Goal: Check status: Check status

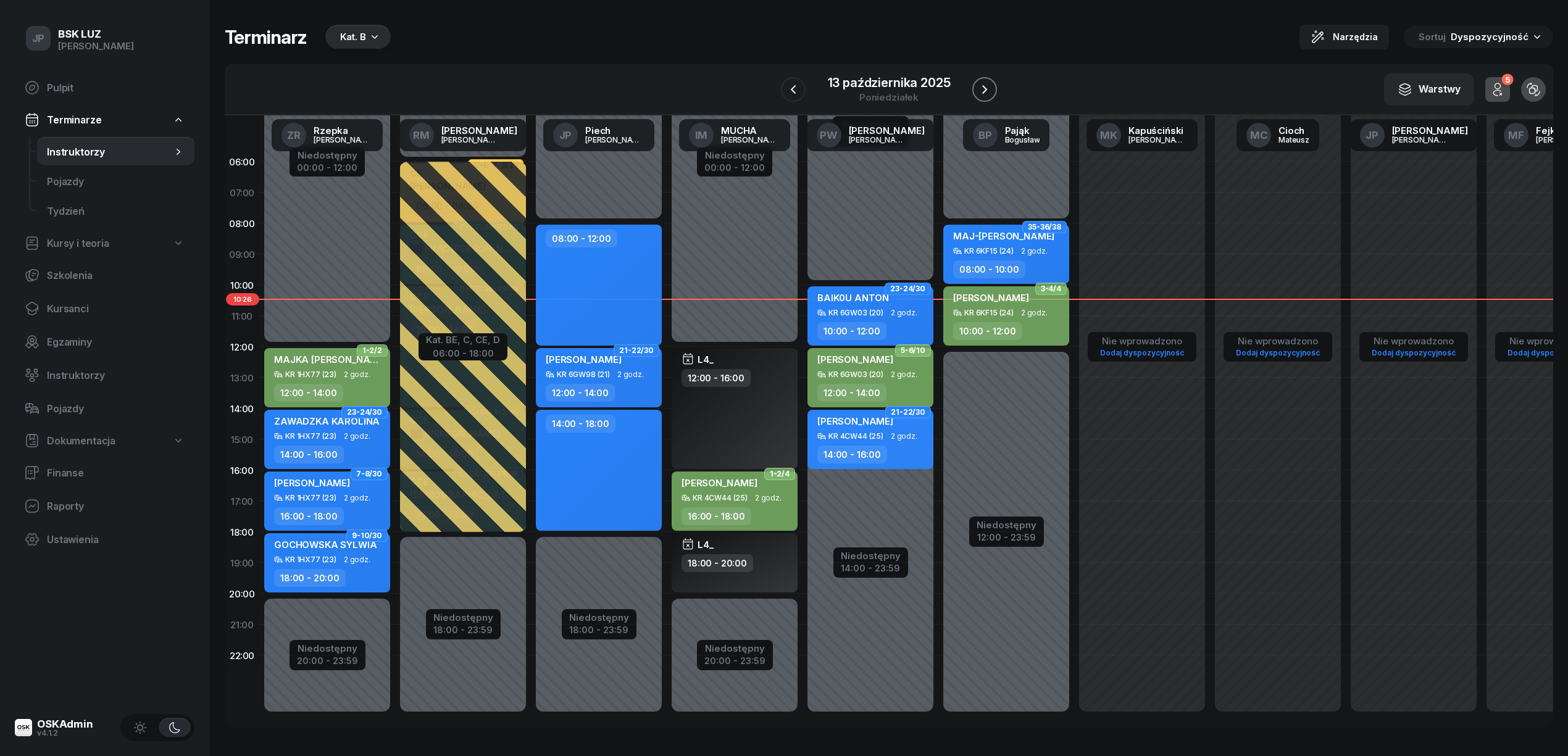
click at [981, 89] on icon "button" at bounding box center [984, 89] width 15 height 15
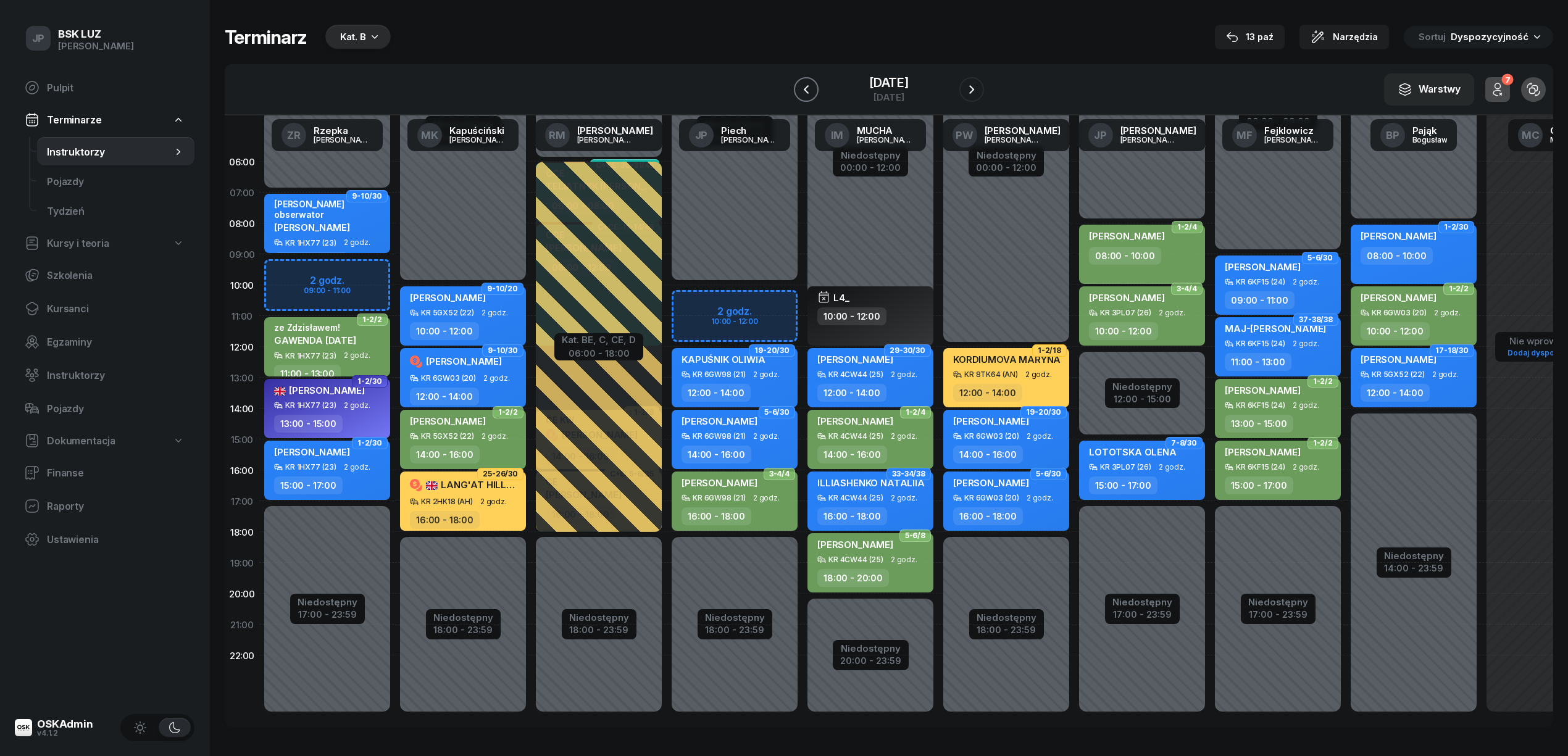
click at [799, 90] on icon "button" at bounding box center [806, 89] width 15 height 15
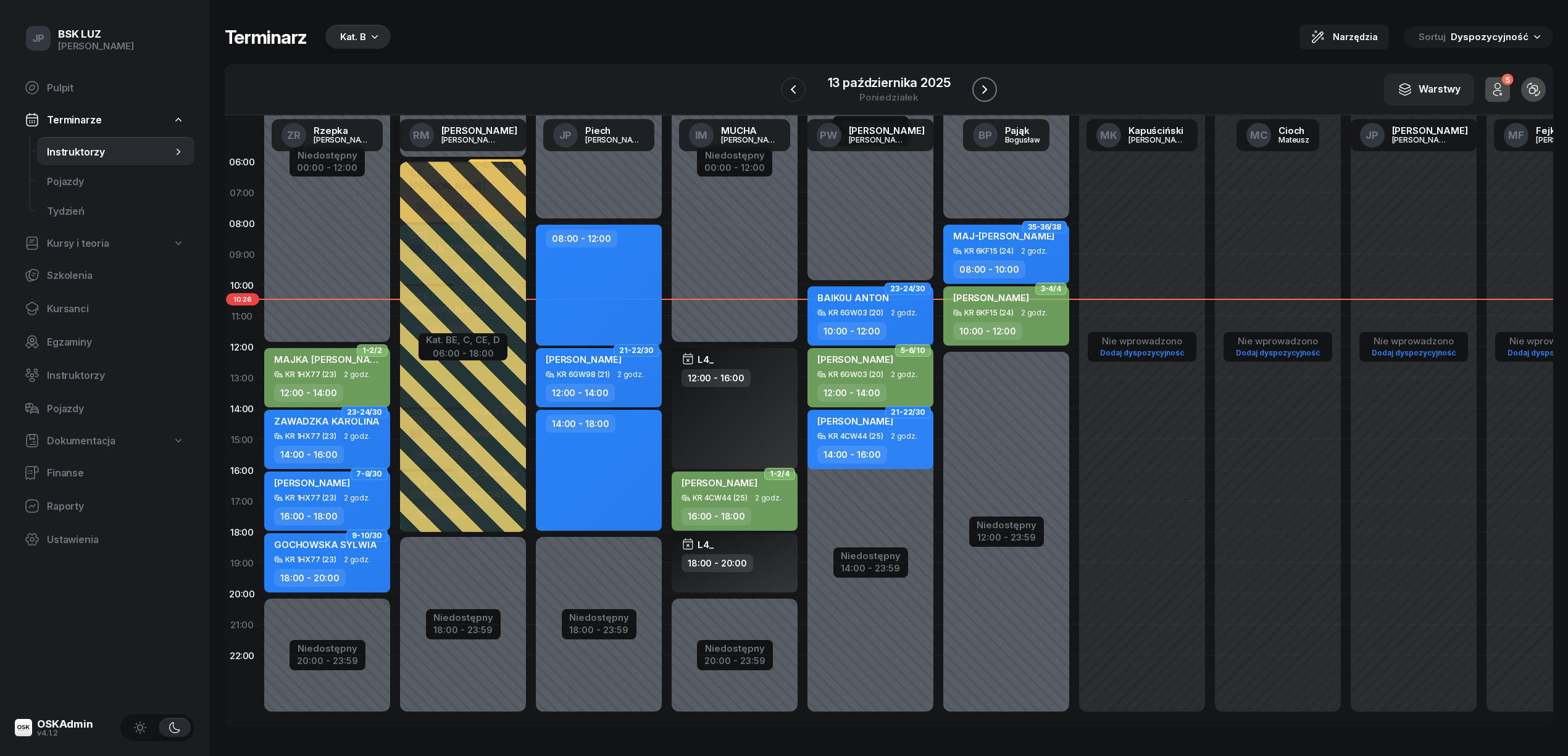
click at [986, 89] on icon "button" at bounding box center [984, 89] width 5 height 9
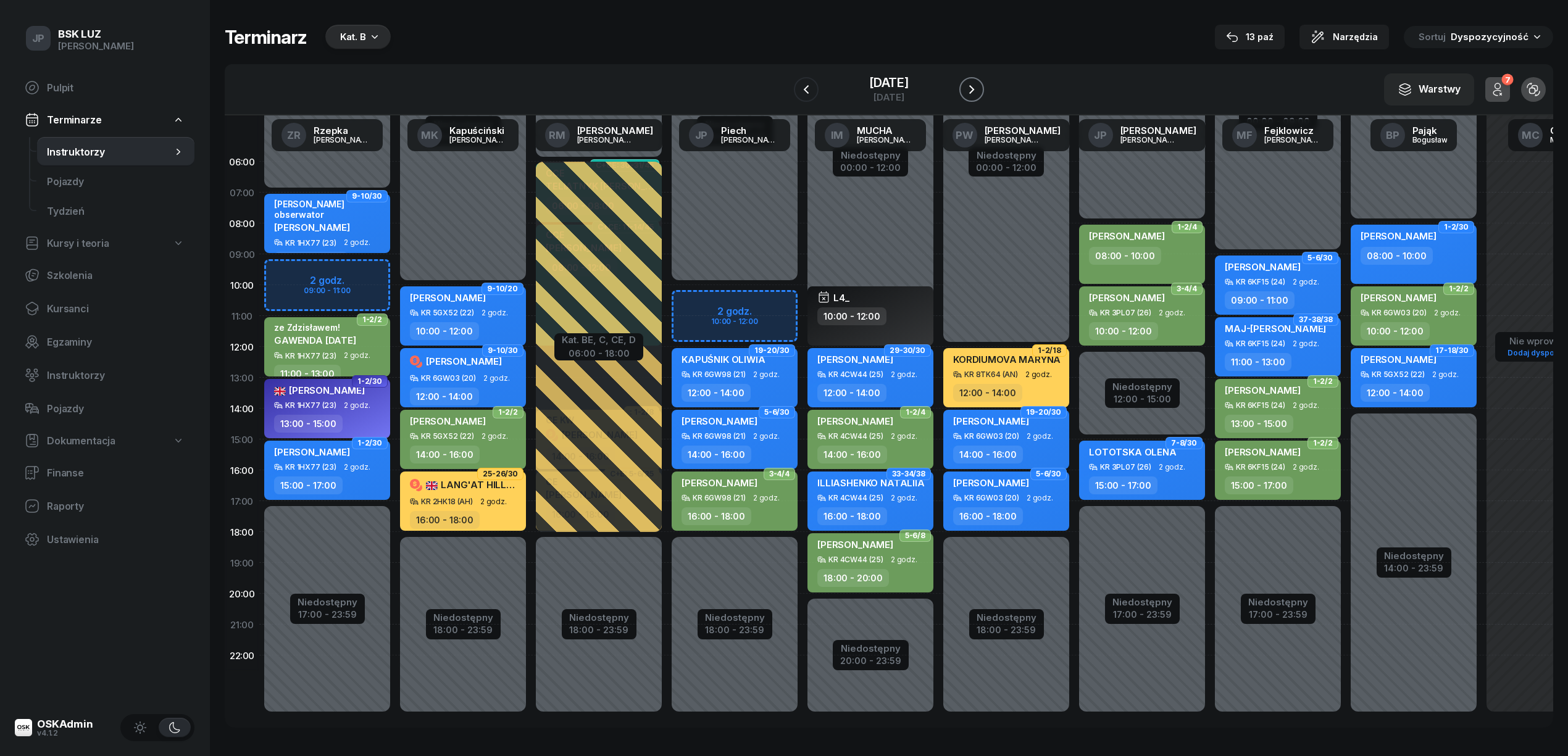
click at [974, 89] on icon "button" at bounding box center [971, 89] width 5 height 9
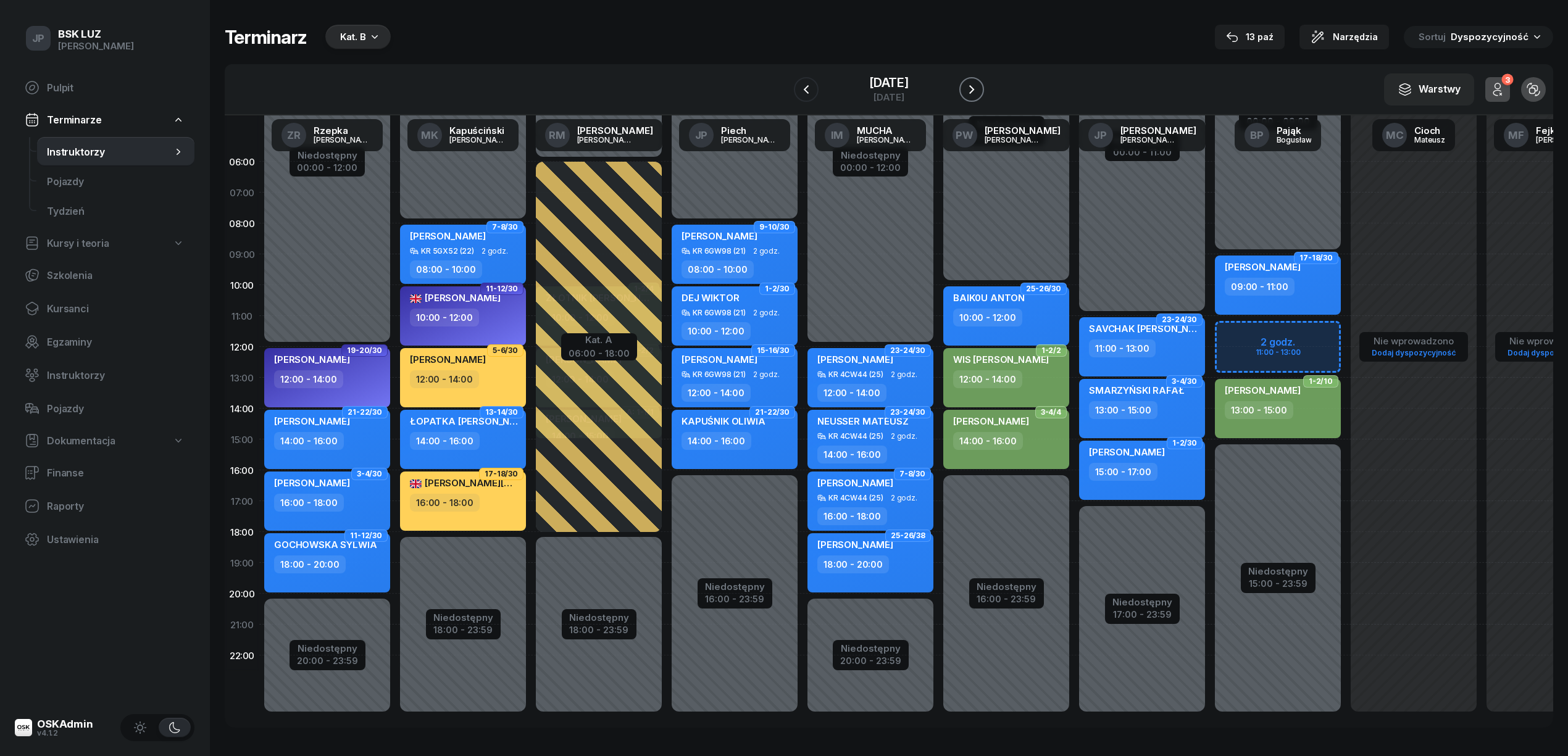
click at [974, 89] on icon "button" at bounding box center [971, 89] width 5 height 9
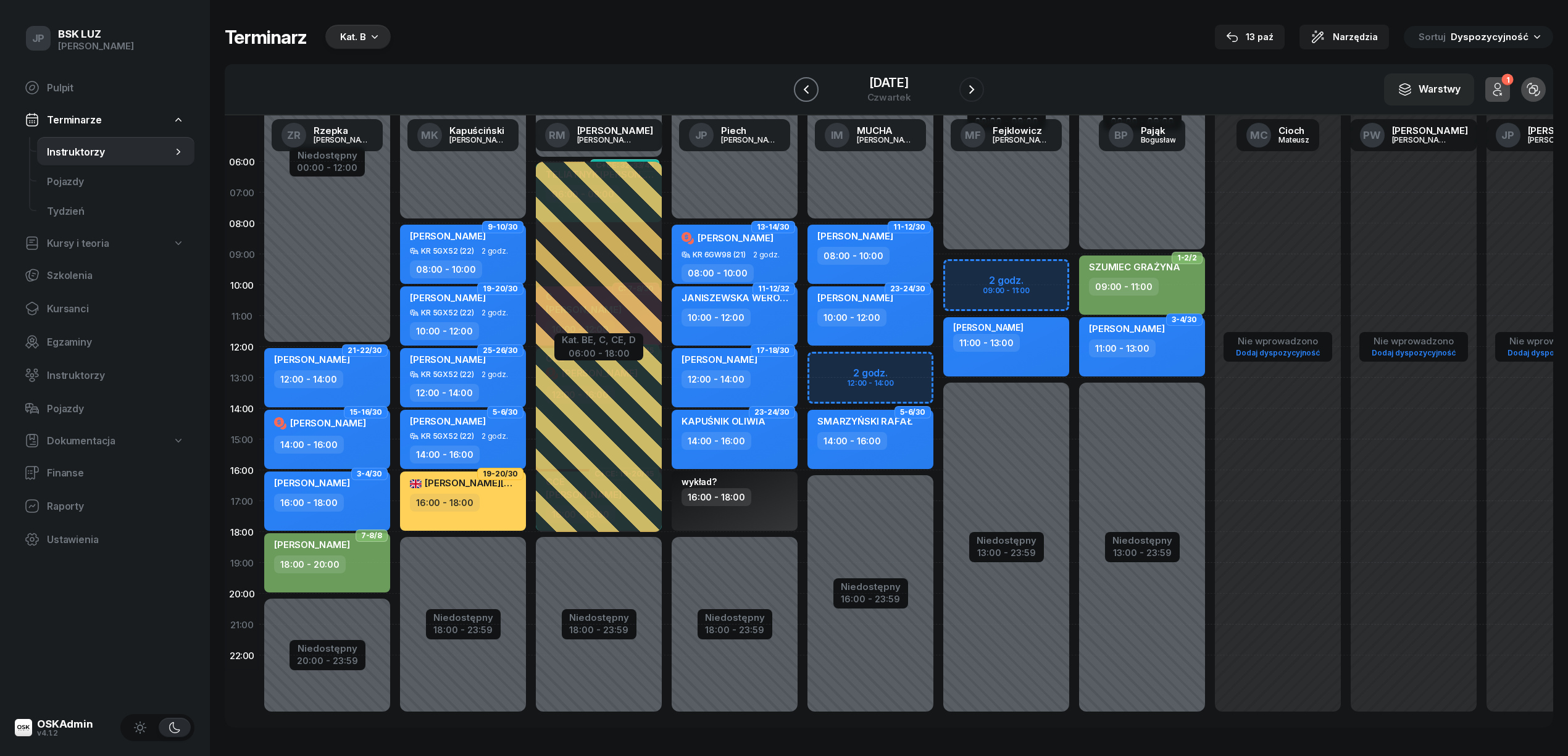
click at [799, 85] on icon "button" at bounding box center [806, 89] width 15 height 15
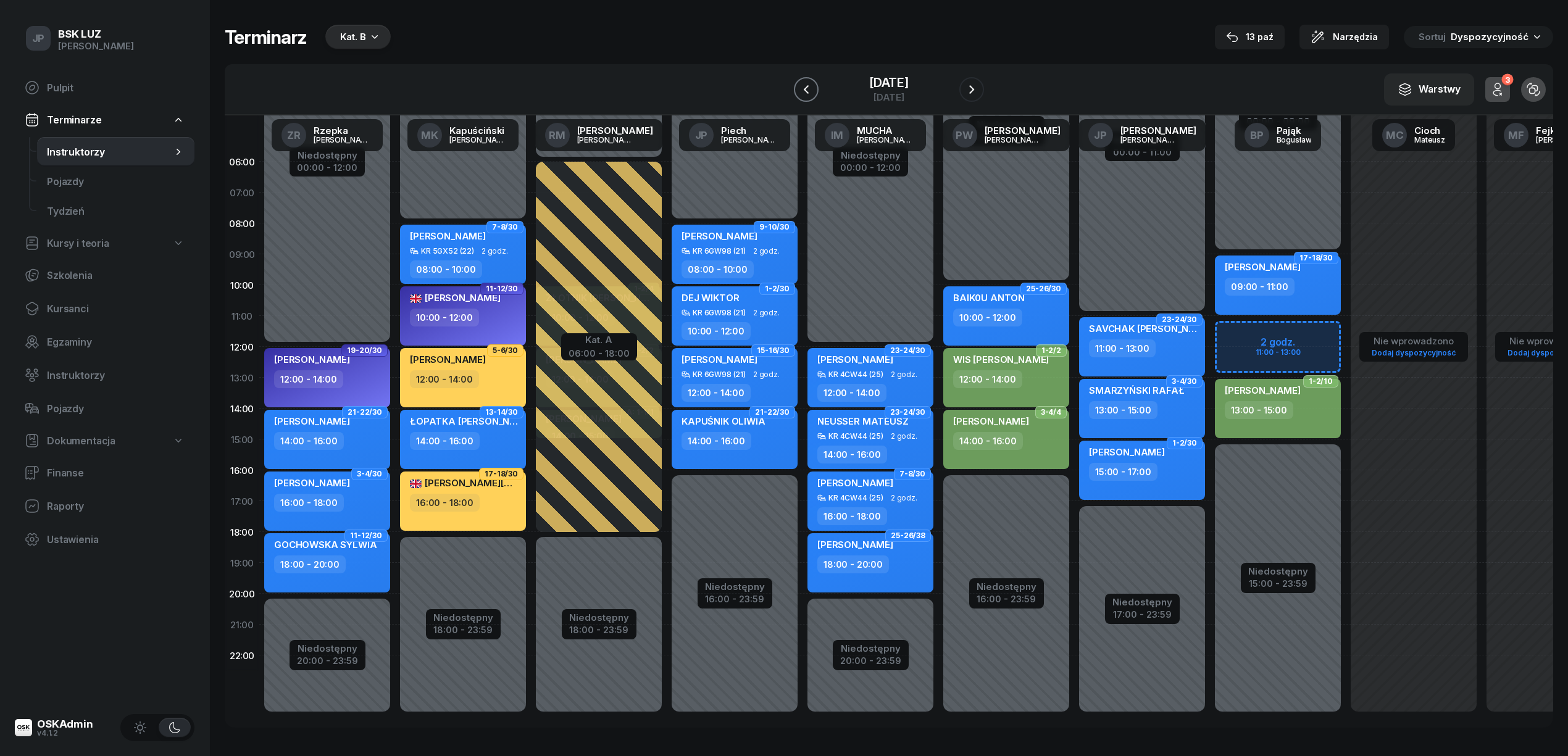
click at [799, 85] on icon "button" at bounding box center [806, 89] width 15 height 15
